Goal: Find specific page/section: Find specific page/section

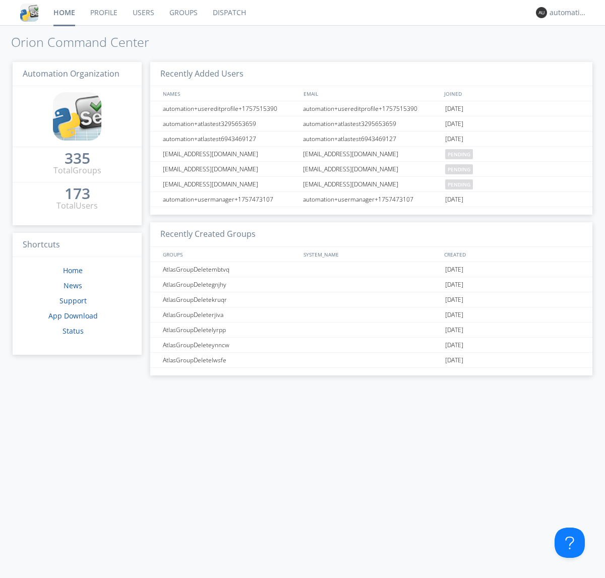
click at [228, 13] on link "Dispatch" at bounding box center [229, 12] width 48 height 25
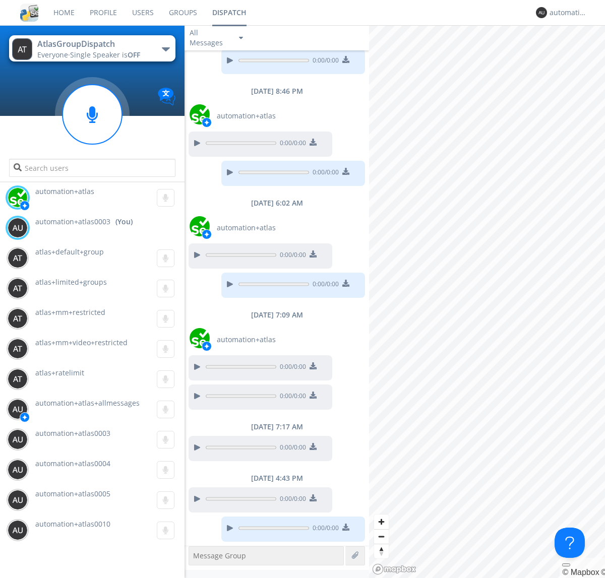
scroll to position [486, 0]
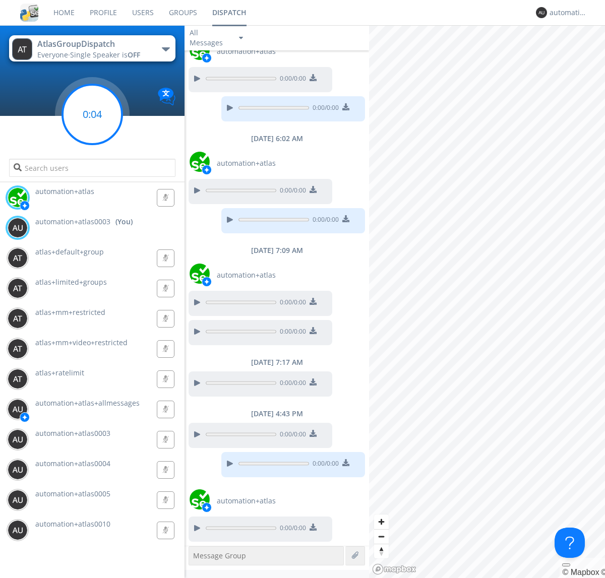
click at [92, 114] on g at bounding box center [91, 114] width 59 height 59
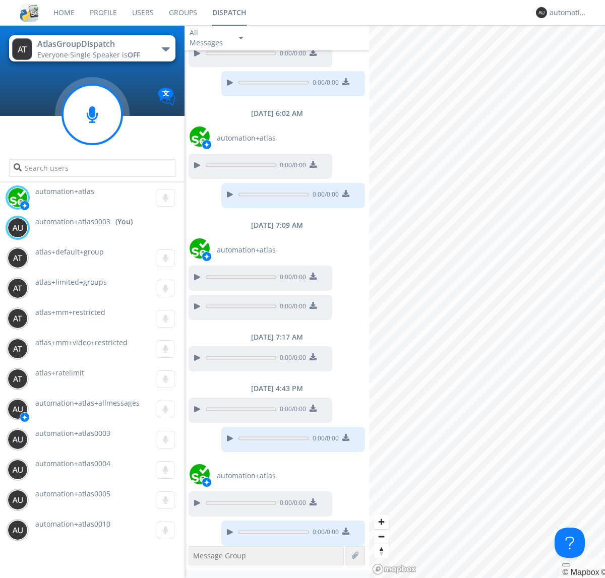
scroll to position [546, 0]
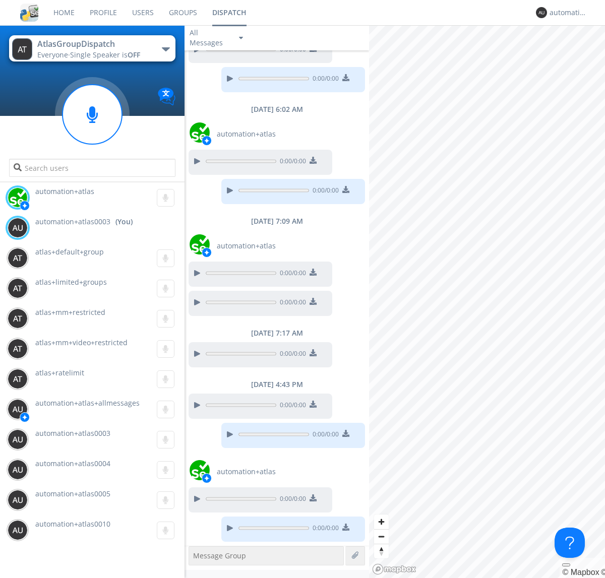
click at [165, 49] on div "button" at bounding box center [166, 49] width 8 height 4
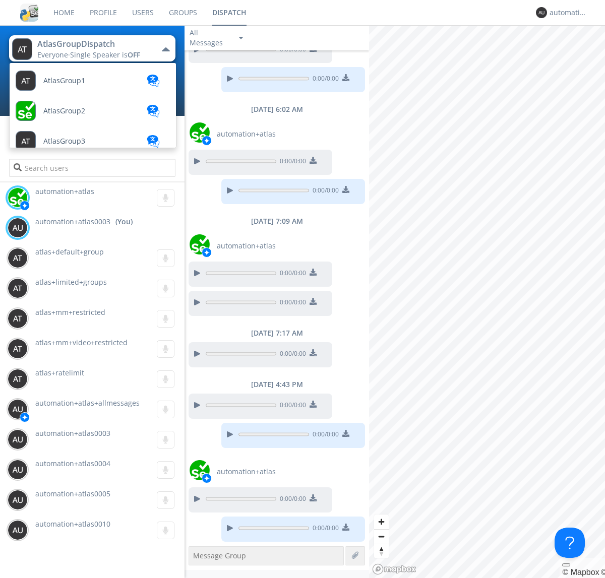
click at [78, 500] on span "AtlasGroupDispatch2" at bounding box center [79, 504] width 72 height 8
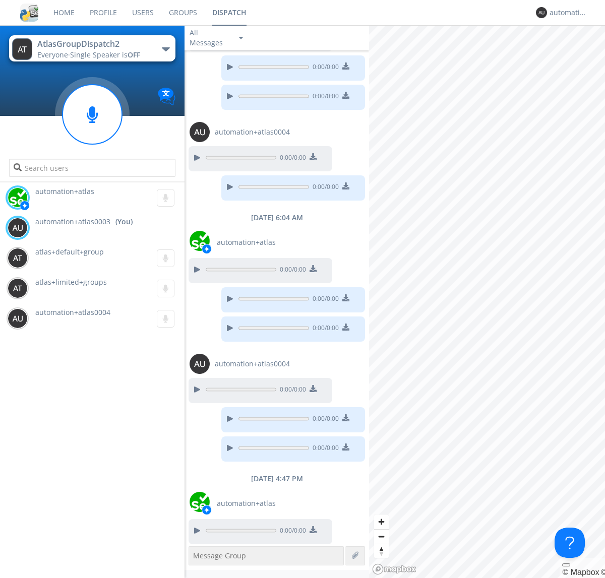
scroll to position [513, 0]
